Goal: Task Accomplishment & Management: Manage account settings

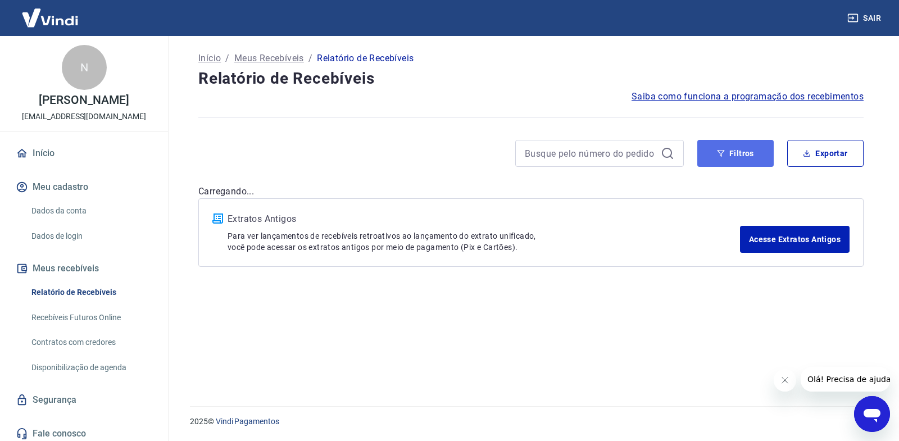
click at [751, 154] on button "Filtros" at bounding box center [735, 153] width 76 height 27
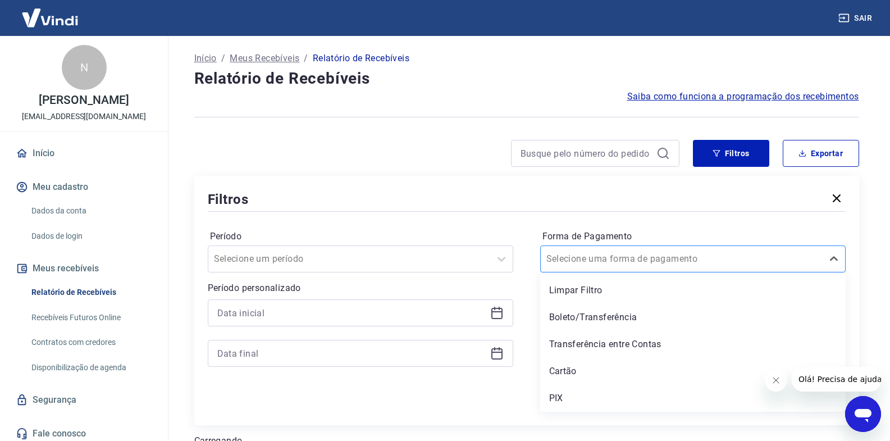
click at [618, 259] on input "Forma de Pagamento" at bounding box center [603, 258] width 113 height 13
click at [480, 420] on div "Filtros Período Selecione um período Período personalizado Forma de Pagamento o…" at bounding box center [526, 300] width 665 height 249
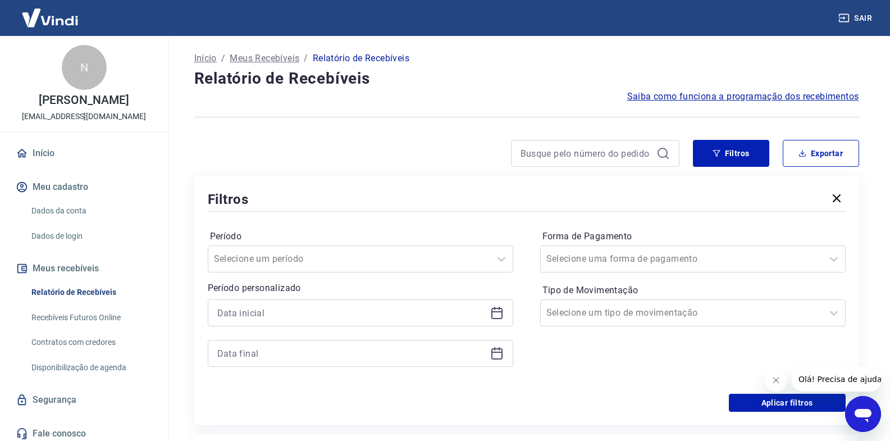
click at [498, 314] on icon at bounding box center [496, 312] width 13 height 13
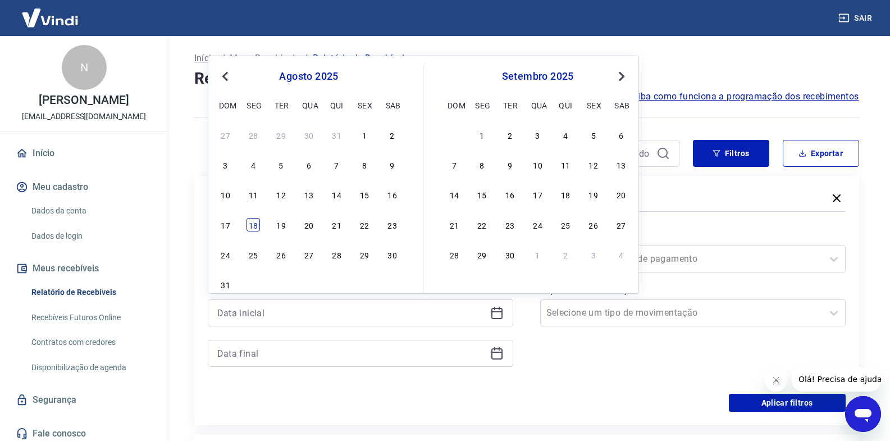
click at [249, 230] on div "18" at bounding box center [253, 224] width 13 height 13
type input "[DATE]"
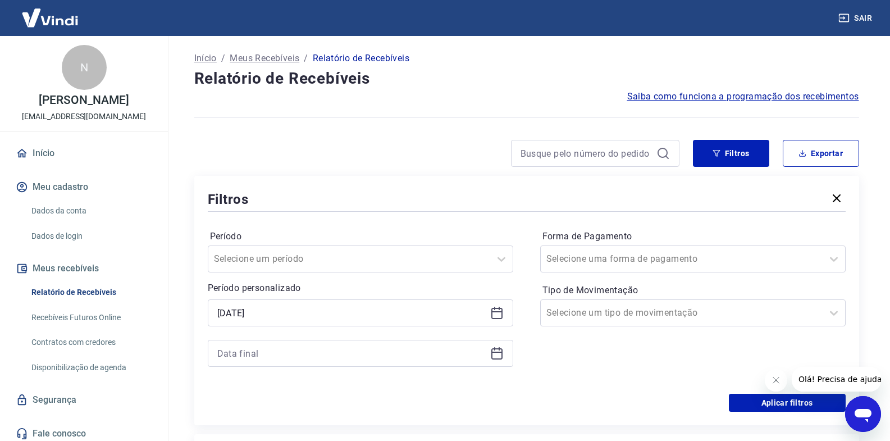
click at [495, 355] on icon at bounding box center [496, 353] width 13 height 13
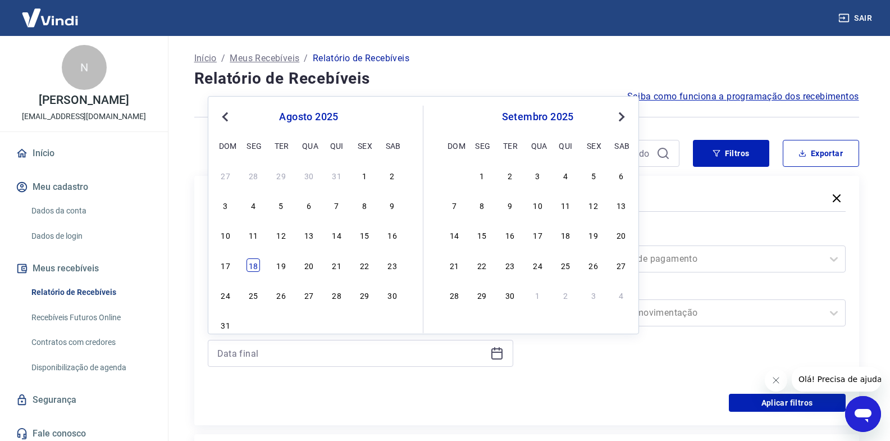
click at [254, 267] on div "18" at bounding box center [253, 264] width 13 height 13
type input "[DATE]"
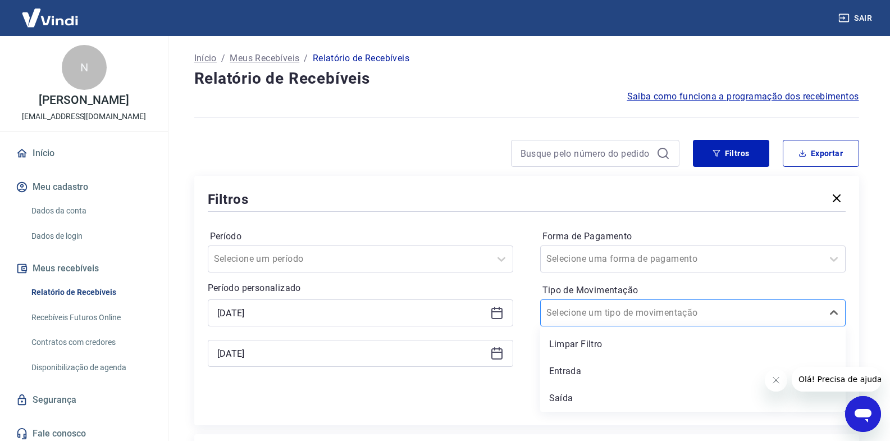
click at [576, 311] on input "Tipo de Movimentação" at bounding box center [603, 312] width 113 height 13
click at [575, 401] on div "Saída" at bounding box center [693, 398] width 306 height 22
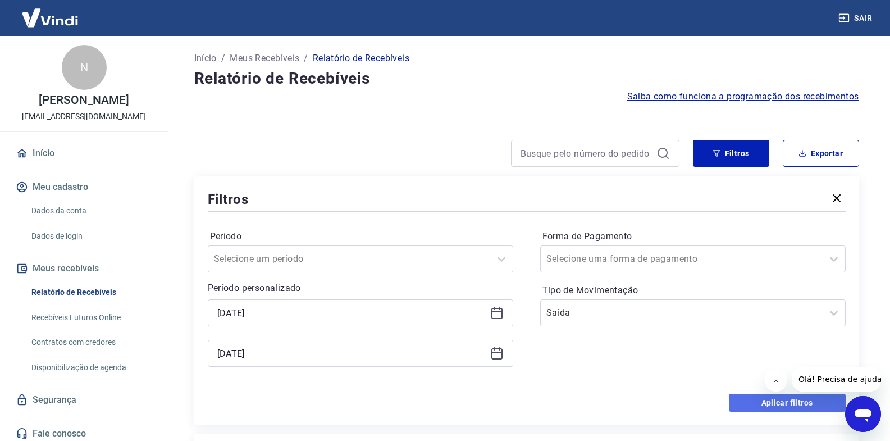
click at [776, 399] on button "Aplicar filtros" at bounding box center [787, 403] width 117 height 18
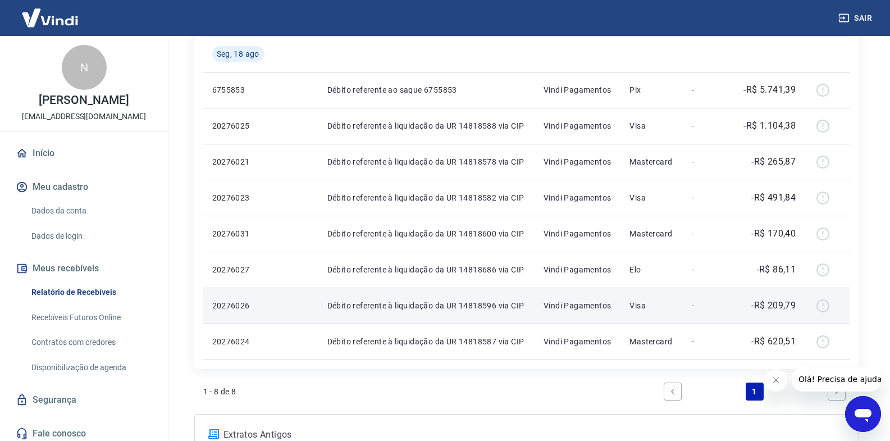
scroll to position [297, 0]
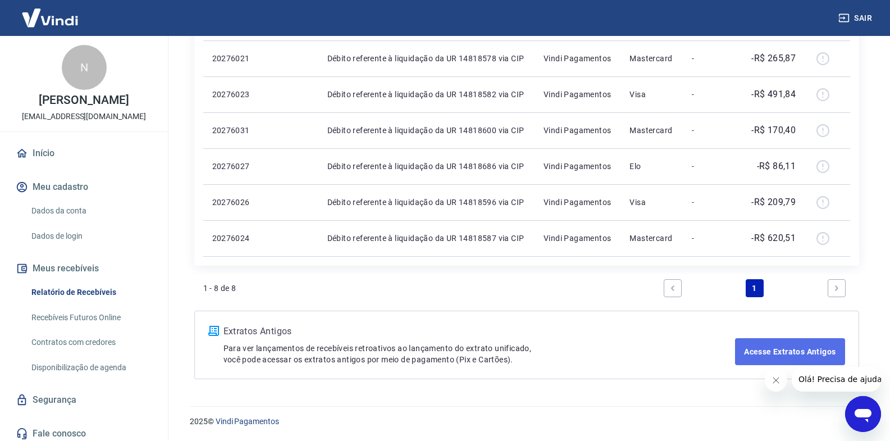
click at [776, 353] on link "Acesse Extratos Antigos" at bounding box center [790, 351] width 110 height 27
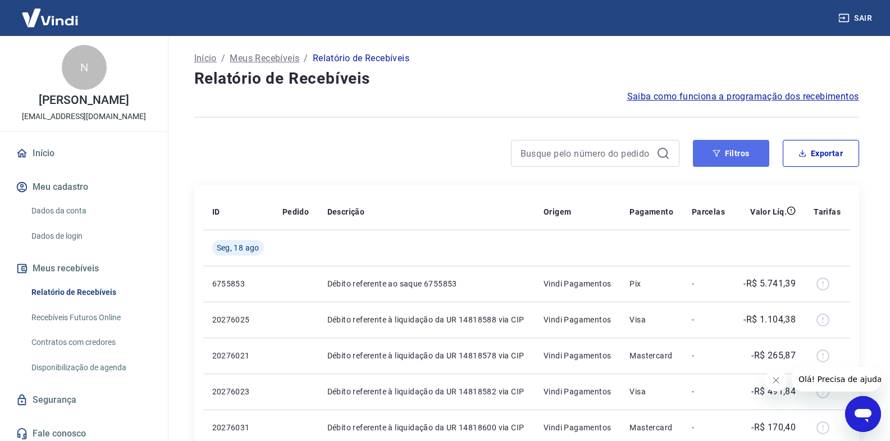
click at [740, 152] on button "Filtros" at bounding box center [731, 153] width 76 height 27
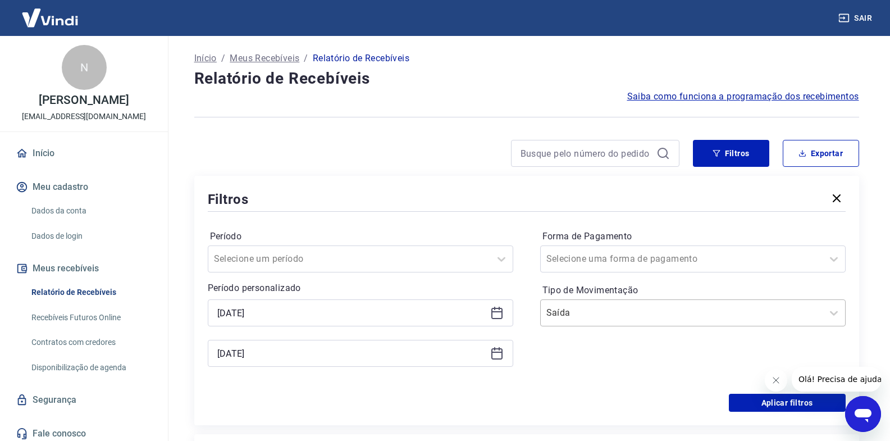
click at [612, 310] on input "Tipo de Movimentação" at bounding box center [603, 312] width 113 height 13
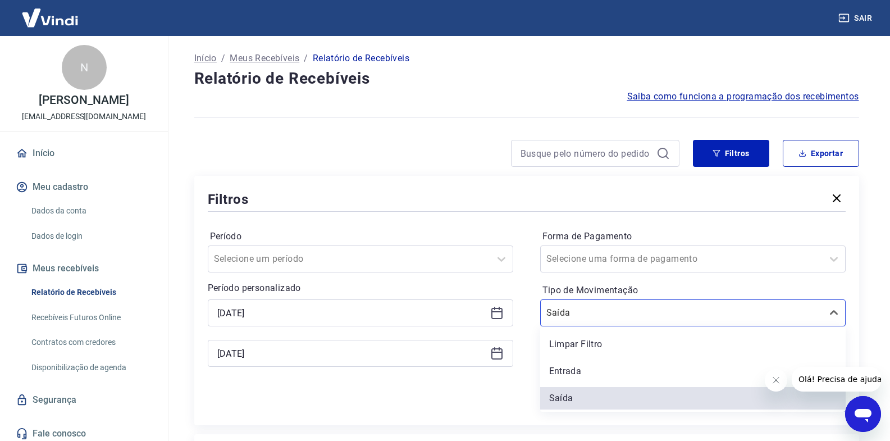
click at [597, 348] on div "Limpar Filtro" at bounding box center [693, 344] width 306 height 22
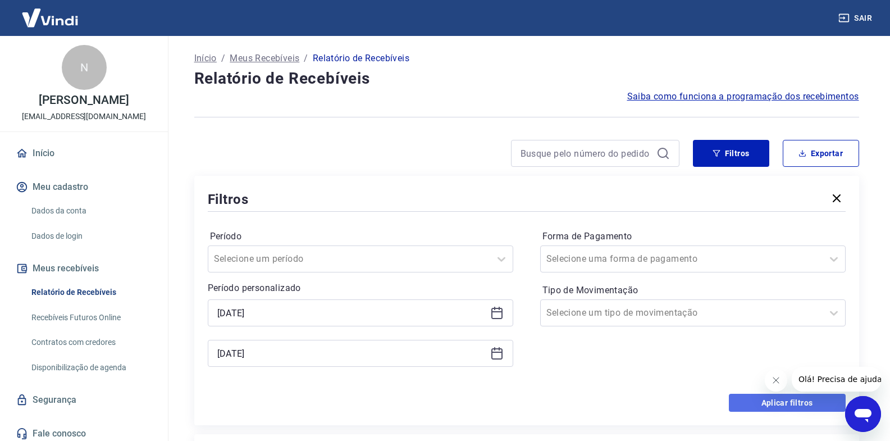
click at [778, 408] on button "Aplicar filtros" at bounding box center [787, 403] width 117 height 18
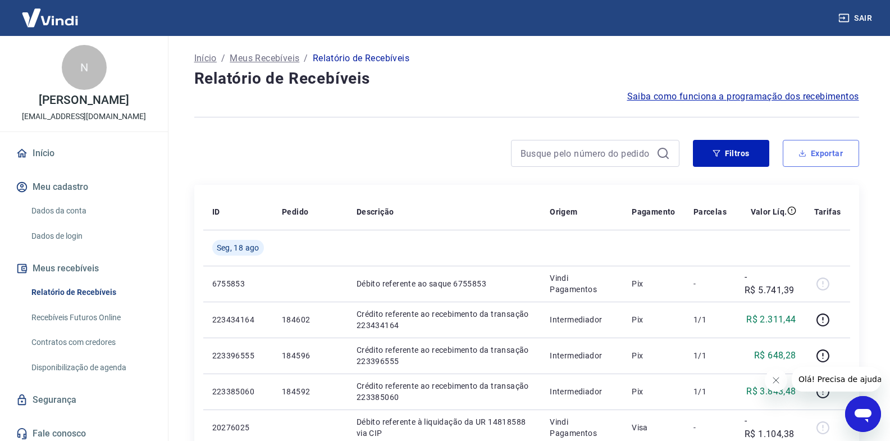
click at [834, 151] on button "Exportar" at bounding box center [821, 153] width 76 height 27
type input "[DATE]"
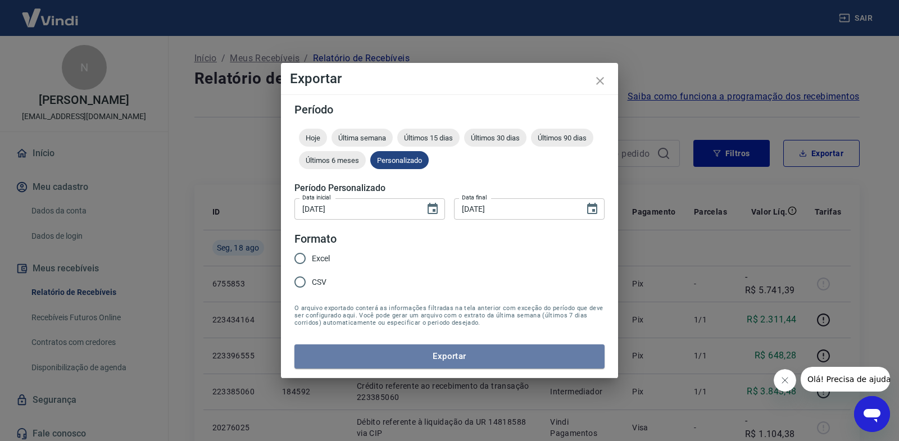
drag, startPoint x: 434, startPoint y: 360, endPoint x: 302, endPoint y: 284, distance: 152.7
click at [302, 290] on form "Período Hoje Última semana Últimos 15 dias Últimos 30 dias Últimos 90 dias Últi…" at bounding box center [449, 236] width 310 height 264
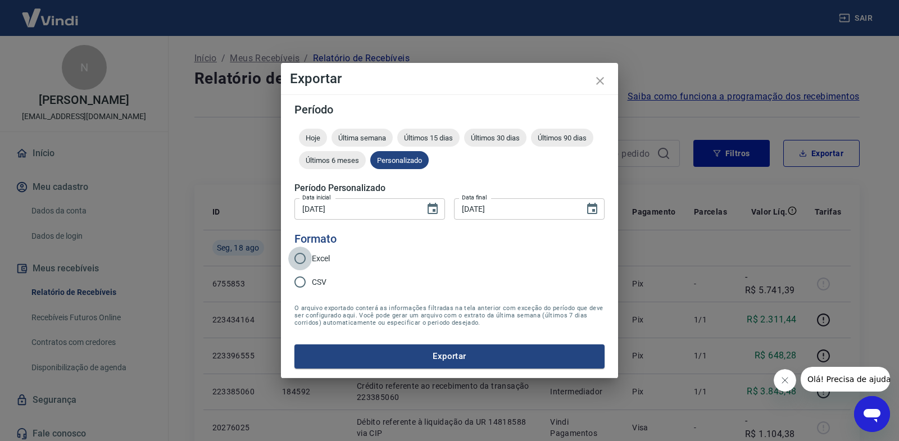
click at [297, 257] on input "Excel" at bounding box center [300, 259] width 24 height 24
radio input "true"
click at [408, 352] on button "Exportar" at bounding box center [449, 356] width 310 height 24
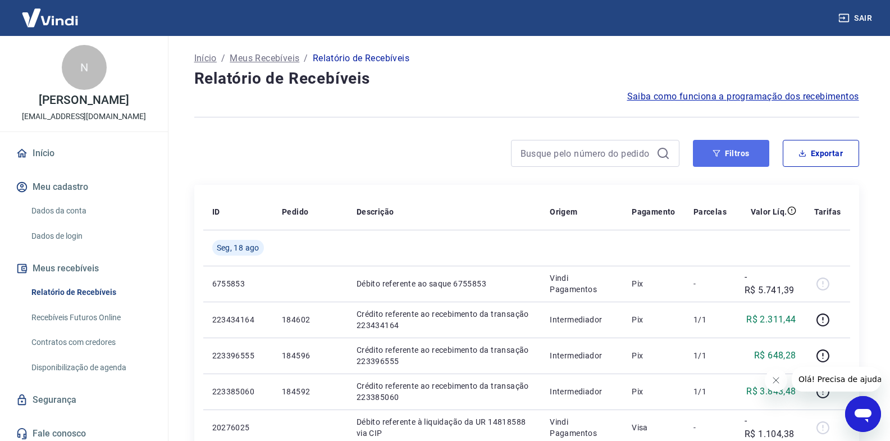
click at [743, 149] on button "Filtros" at bounding box center [731, 153] width 76 height 27
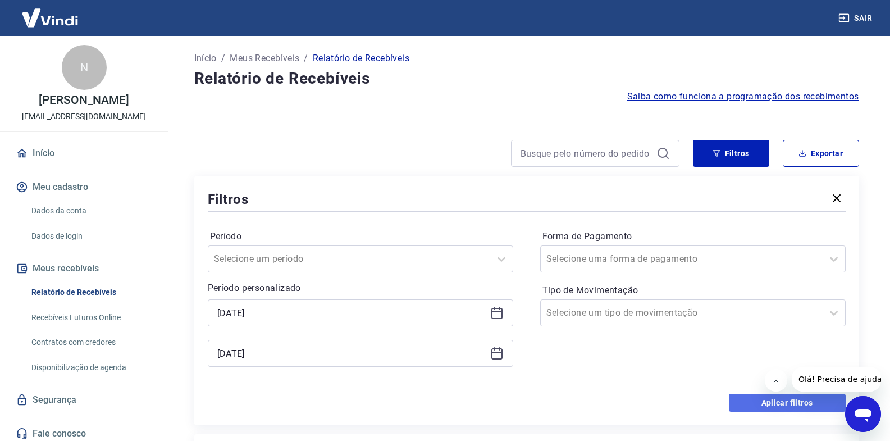
click at [754, 398] on button "Aplicar filtros" at bounding box center [787, 403] width 117 height 18
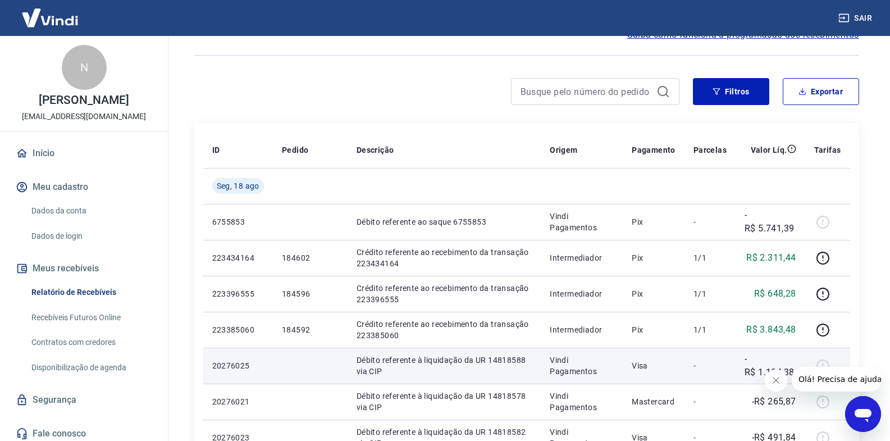
scroll to position [56, 0]
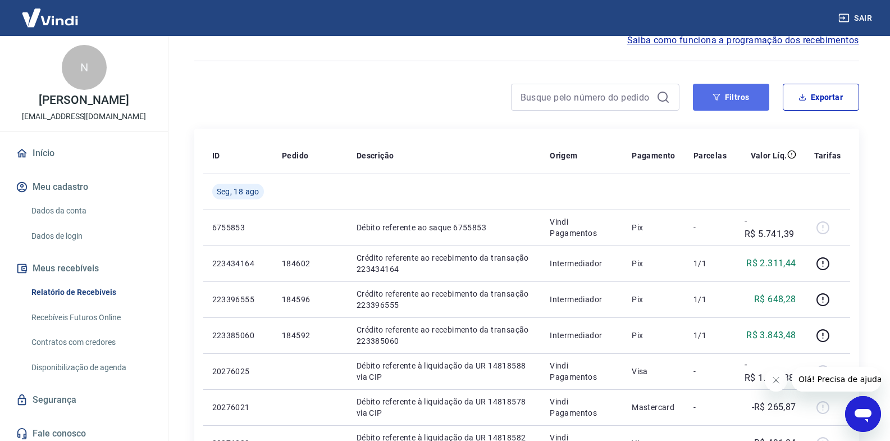
click at [748, 92] on button "Filtros" at bounding box center [731, 97] width 76 height 27
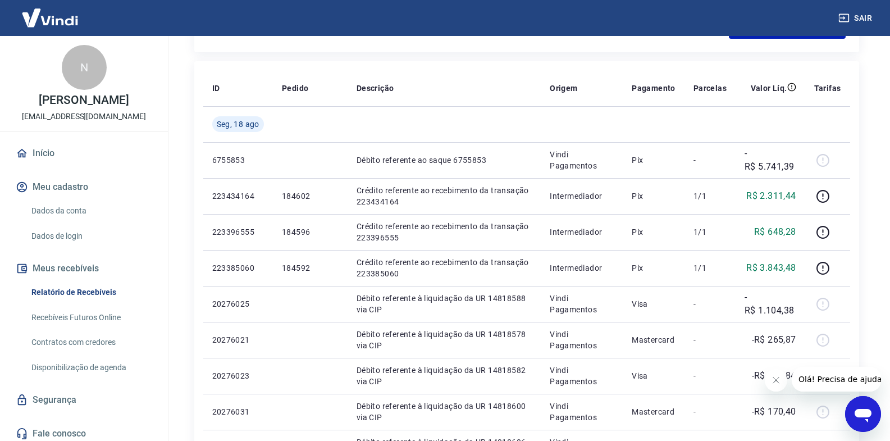
scroll to position [393, 0]
